Goal: Task Accomplishment & Management: Use online tool/utility

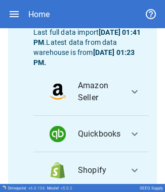
scroll to position [205, 0]
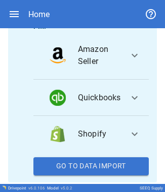
click at [112, 172] on button "Go To Data Import" at bounding box center [90, 167] width 115 height 18
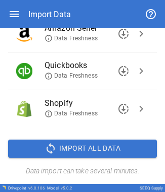
scroll to position [127, 0]
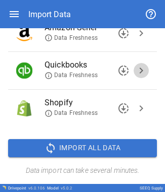
click at [135, 69] on span "chevron_right" at bounding box center [141, 71] width 12 height 12
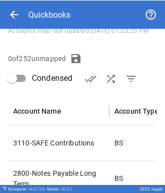
scroll to position [194, 0]
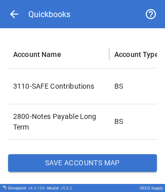
click at [79, 166] on button "Save Accounts Map" at bounding box center [82, 164] width 149 height 18
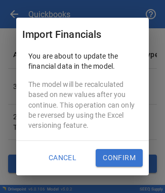
click at [127, 155] on button "Confirm" at bounding box center [118, 158] width 47 height 18
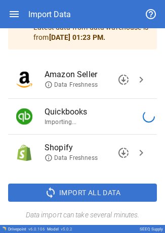
scroll to position [60, 0]
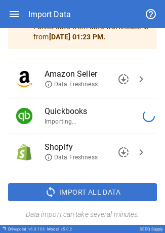
click at [28, 119] on img at bounding box center [24, 116] width 16 height 16
click at [141, 113] on icon at bounding box center [148, 116] width 14 height 14
click at [9, 13] on icon "button" at bounding box center [14, 14] width 12 height 12
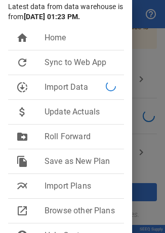
scroll to position [116, 0]
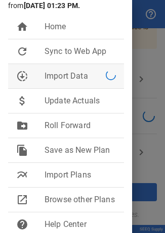
click at [54, 70] on span "Import Data" at bounding box center [74, 76] width 61 height 12
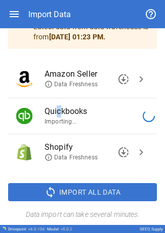
drag, startPoint x: 60, startPoint y: 113, endPoint x: 50, endPoint y: 114, distance: 10.2
click at [56, 114] on span "Quickbooks" at bounding box center [88, 112] width 88 height 12
click at [23, 114] on img at bounding box center [24, 116] width 16 height 16
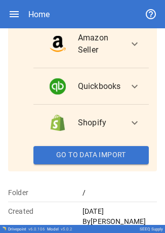
scroll to position [199, 0]
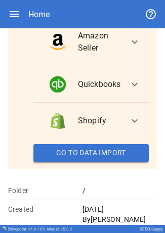
click at [75, 162] on button "Go To Data Import" at bounding box center [90, 153] width 115 height 18
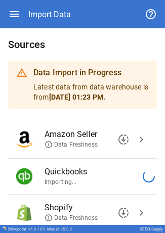
scroll to position [34, 0]
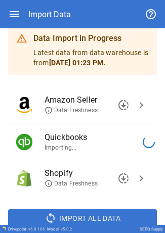
click at [60, 146] on p "Importing..." at bounding box center [88, 147] width 88 height 9
